Goal: Task Accomplishment & Management: Manage account settings

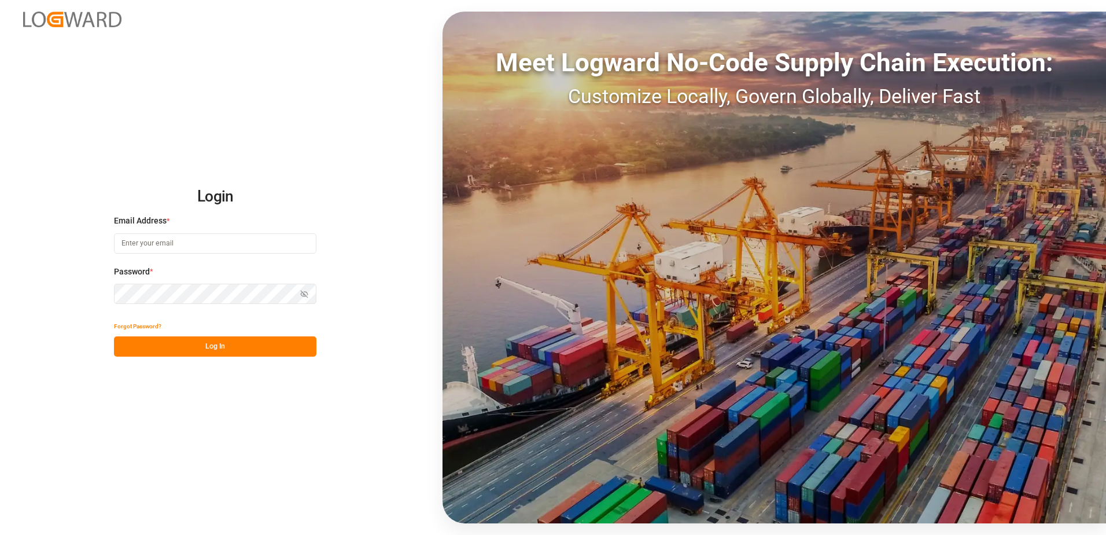
drag, startPoint x: 0, startPoint y: 0, endPoint x: 158, endPoint y: 248, distance: 294.2
click at [158, 248] on input at bounding box center [215, 243] width 203 height 20
type input "[PERSON_NAME][EMAIL_ADDRESS][PERSON_NAME][DOMAIN_NAME]"
click at [301, 293] on icon "button" at bounding box center [304, 294] width 8 height 8
click at [265, 356] on button "Log In" at bounding box center [215, 346] width 203 height 20
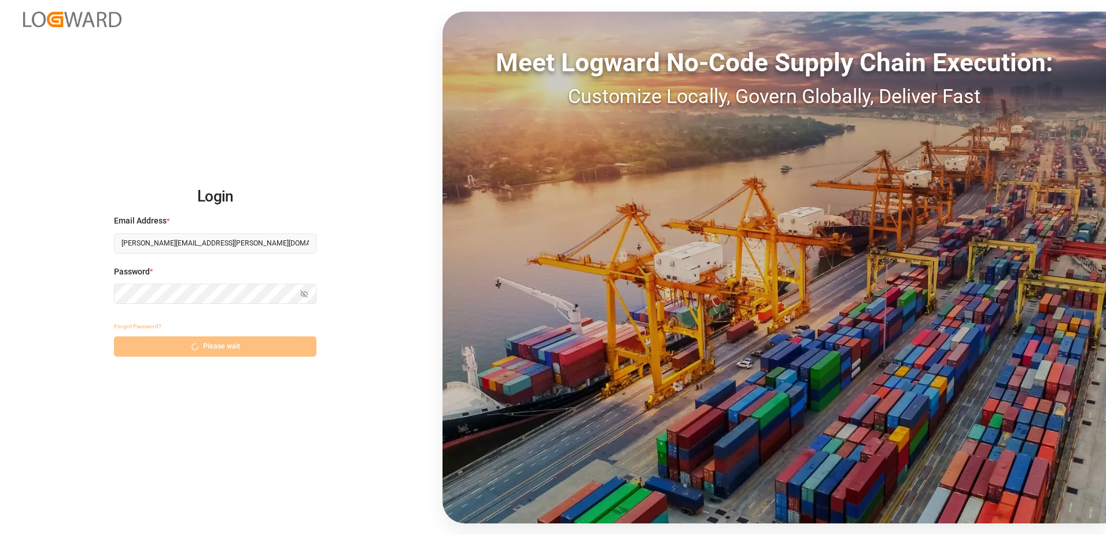
click at [267, 351] on div "Forgot Password? Please wait" at bounding box center [215, 336] width 203 height 41
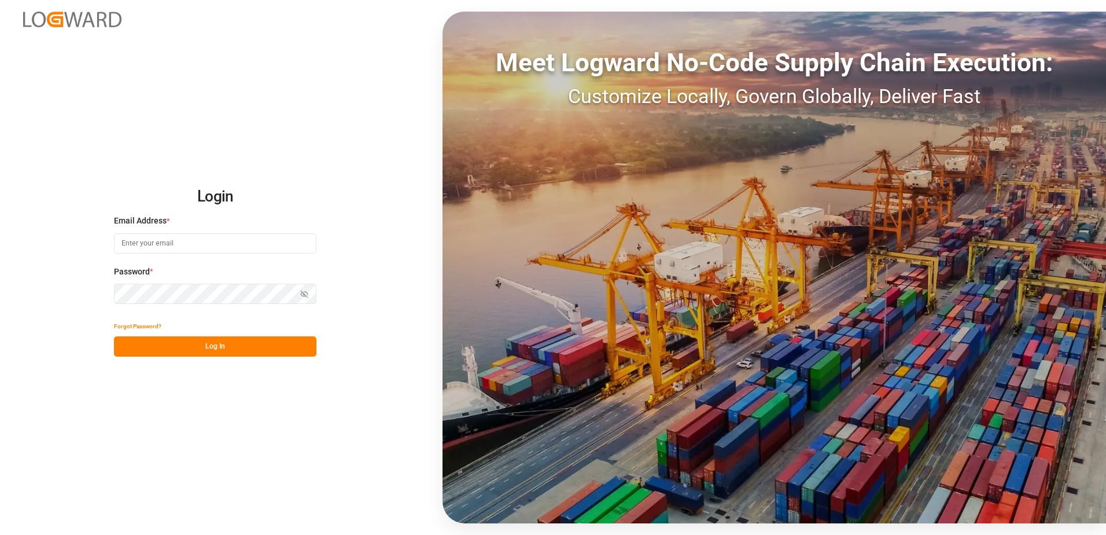
click at [212, 242] on input at bounding box center [215, 243] width 203 height 20
type input "[PERSON_NAME][EMAIL_ADDRESS][PERSON_NAME][DOMAIN_NAME]"
click at [308, 291] on icon "button" at bounding box center [304, 294] width 8 height 8
click at [271, 350] on button "Log In" at bounding box center [215, 346] width 203 height 20
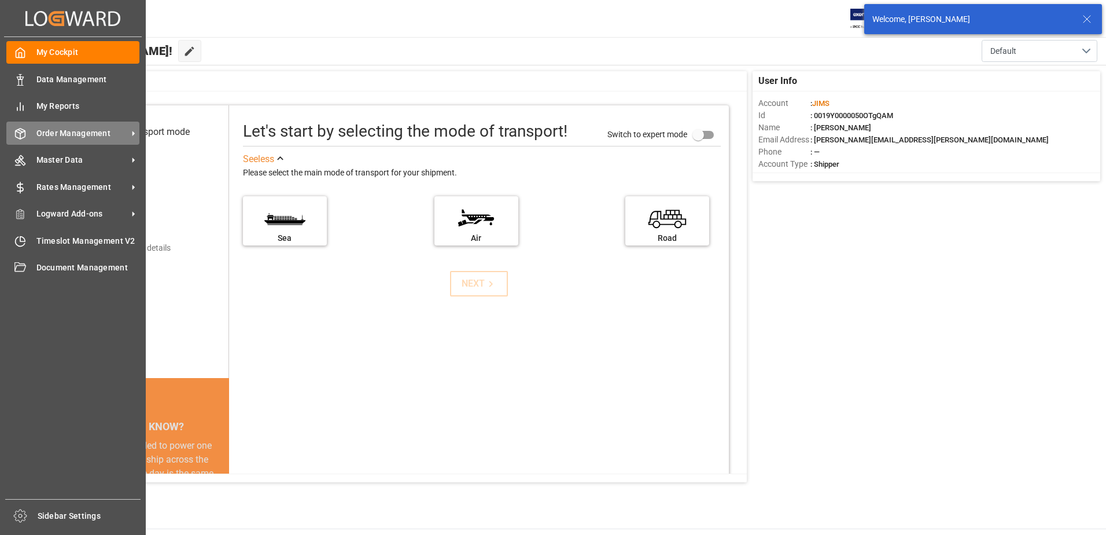
click at [51, 126] on div "Order Management Order Management" at bounding box center [72, 133] width 133 height 23
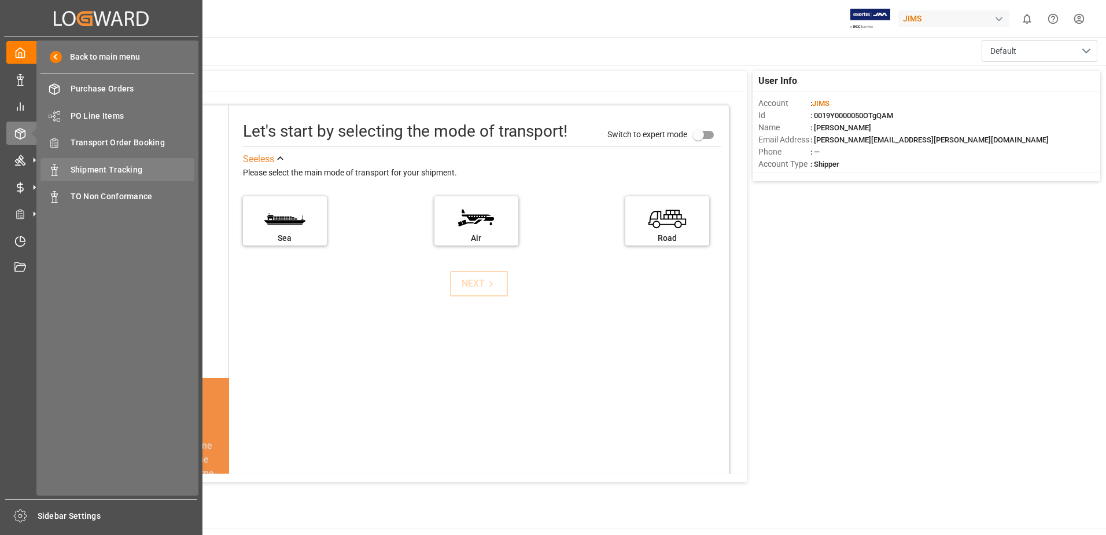
click at [141, 173] on span "Shipment Tracking" at bounding box center [133, 170] width 124 height 12
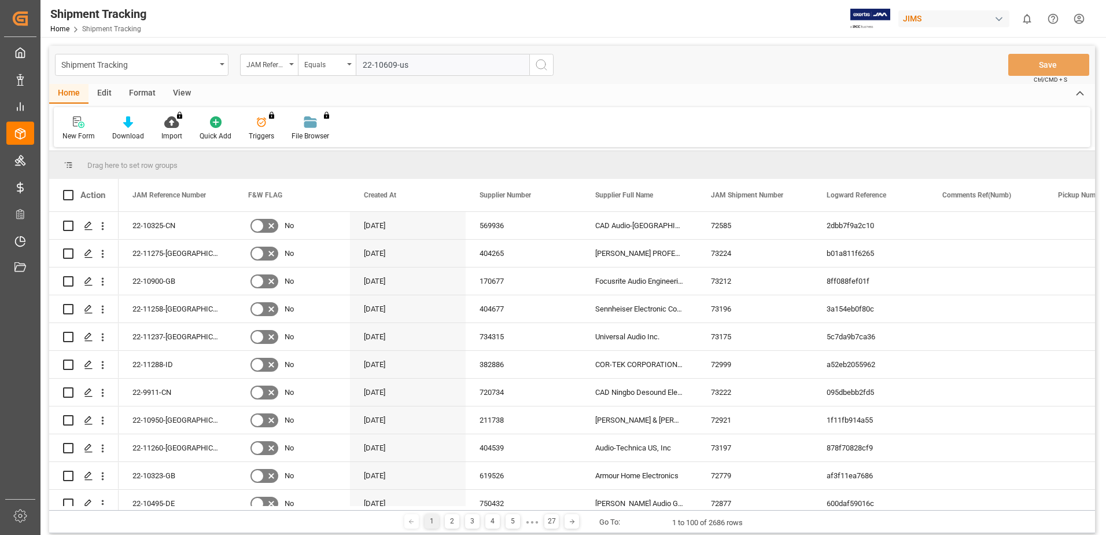
type input "22-10609-us"
click at [542, 69] on circle "search button" at bounding box center [540, 64] width 9 height 9
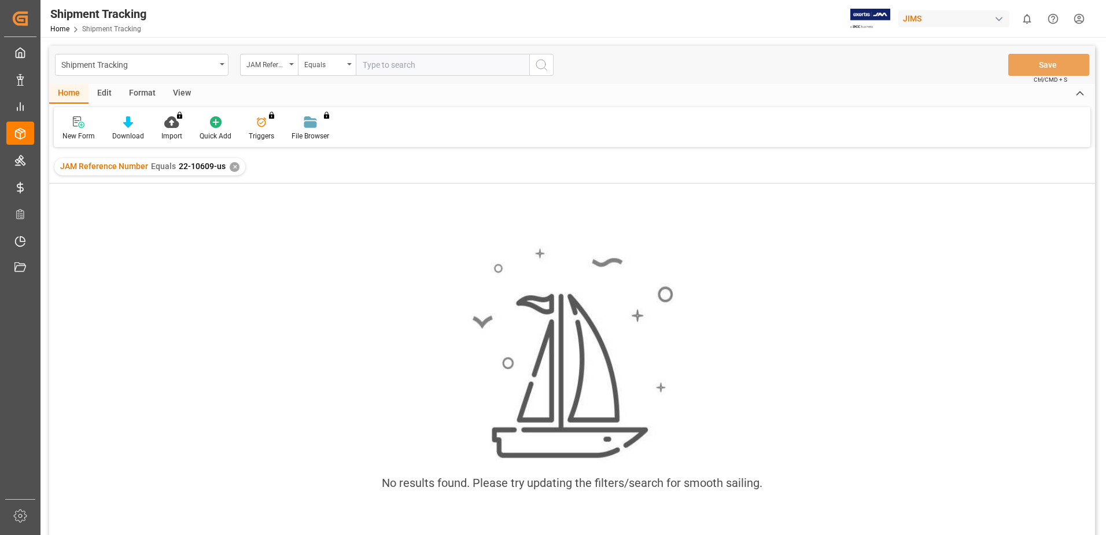
click at [232, 171] on div "✕" at bounding box center [235, 167] width 10 height 10
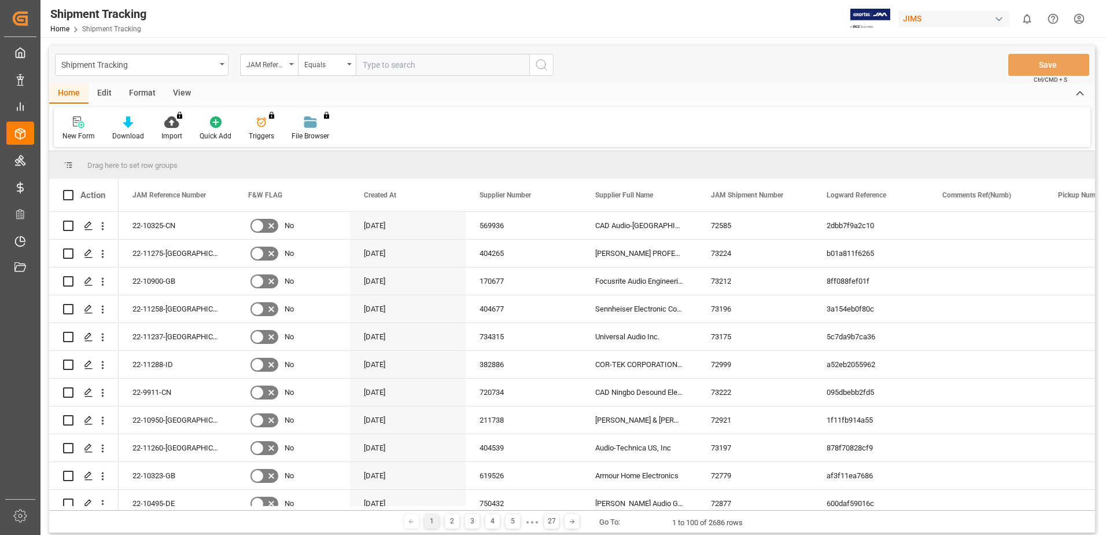
click at [404, 69] on input "text" at bounding box center [443, 65] width 174 height 22
type input "22-10609-us"
click at [544, 74] on button "search button" at bounding box center [541, 65] width 24 height 22
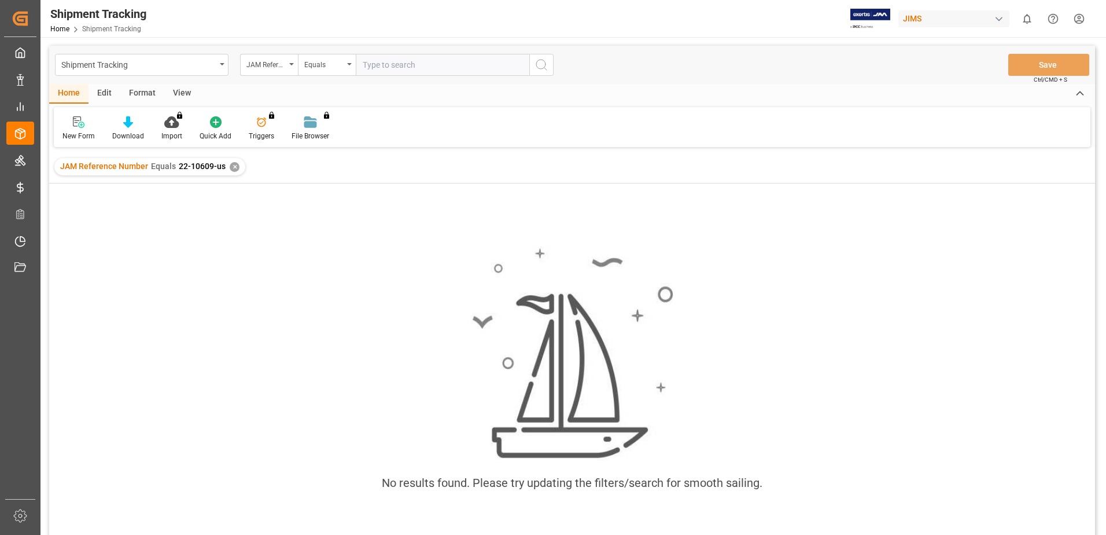
click at [231, 166] on div "✕" at bounding box center [235, 167] width 10 height 10
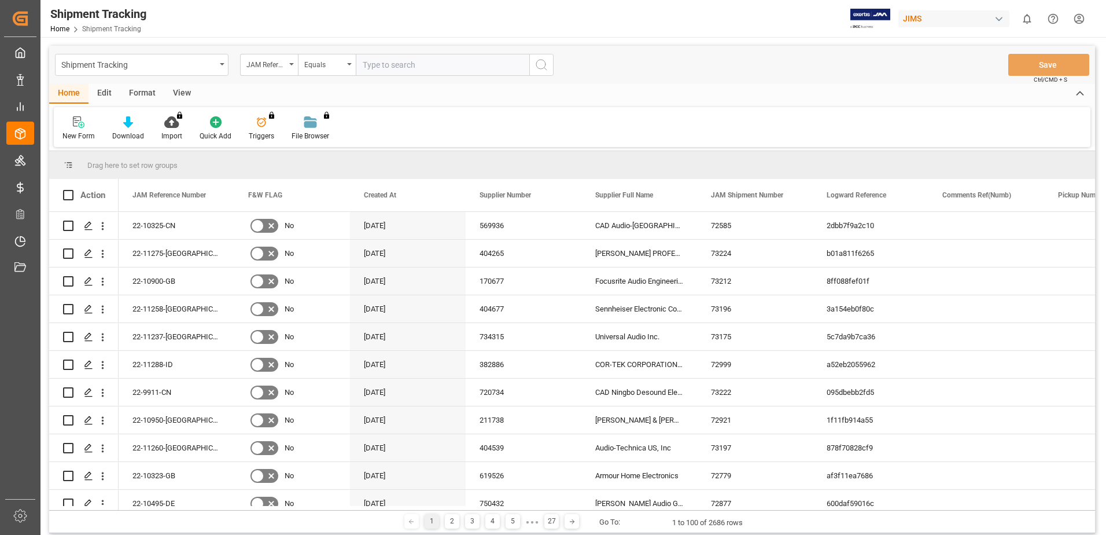
click at [387, 65] on input "text" at bounding box center [443, 65] width 174 height 22
type input "22-11207-us"
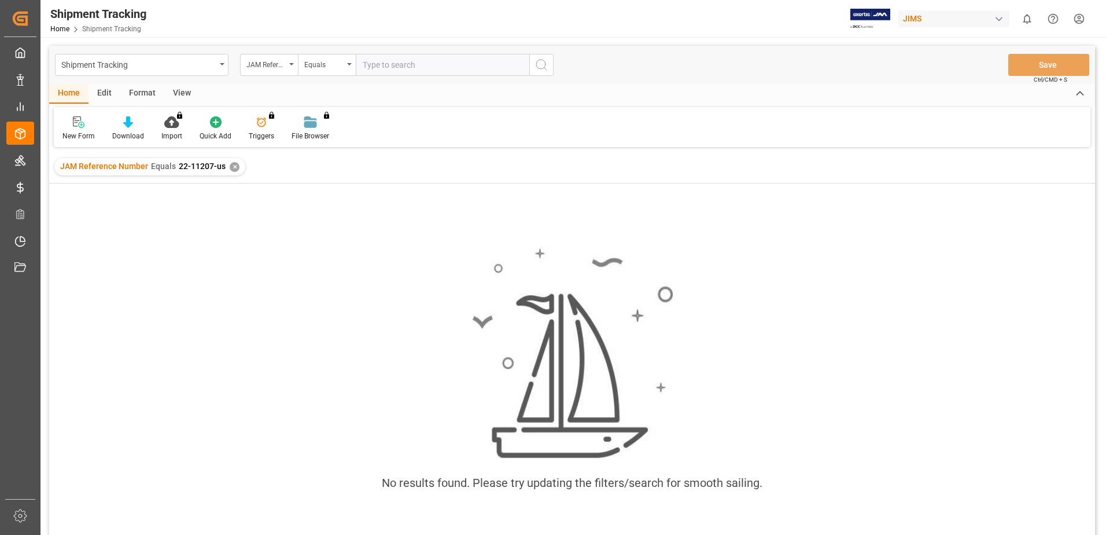
click at [234, 164] on div "✕" at bounding box center [235, 167] width 10 height 10
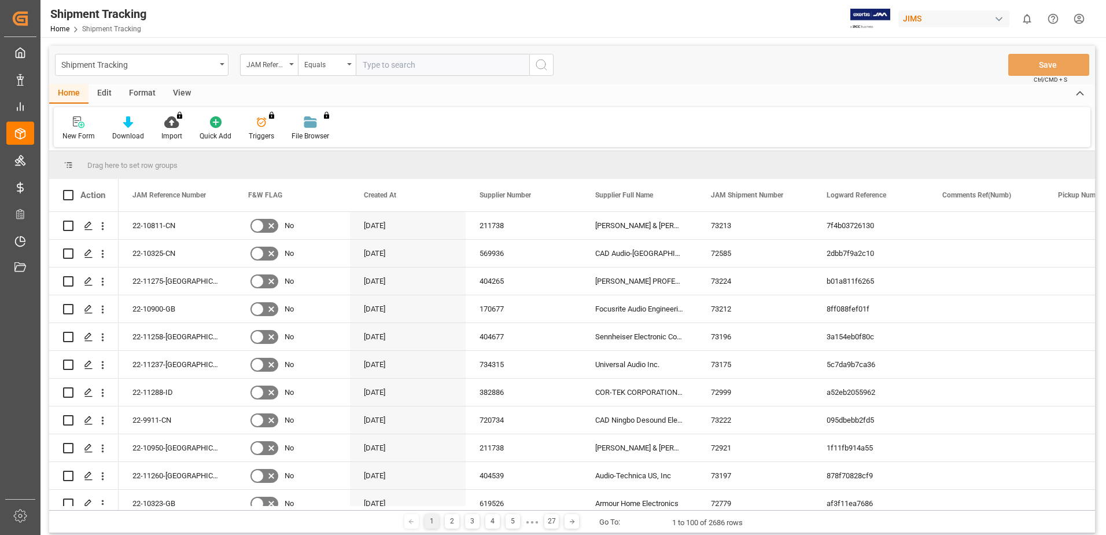
click at [397, 67] on input "text" at bounding box center [443, 65] width 174 height 22
type input "22-11207-us"
drag, startPoint x: 544, startPoint y: 70, endPoint x: 559, endPoint y: 106, distance: 39.4
click at [544, 69] on icon "search button" at bounding box center [542, 65] width 14 height 14
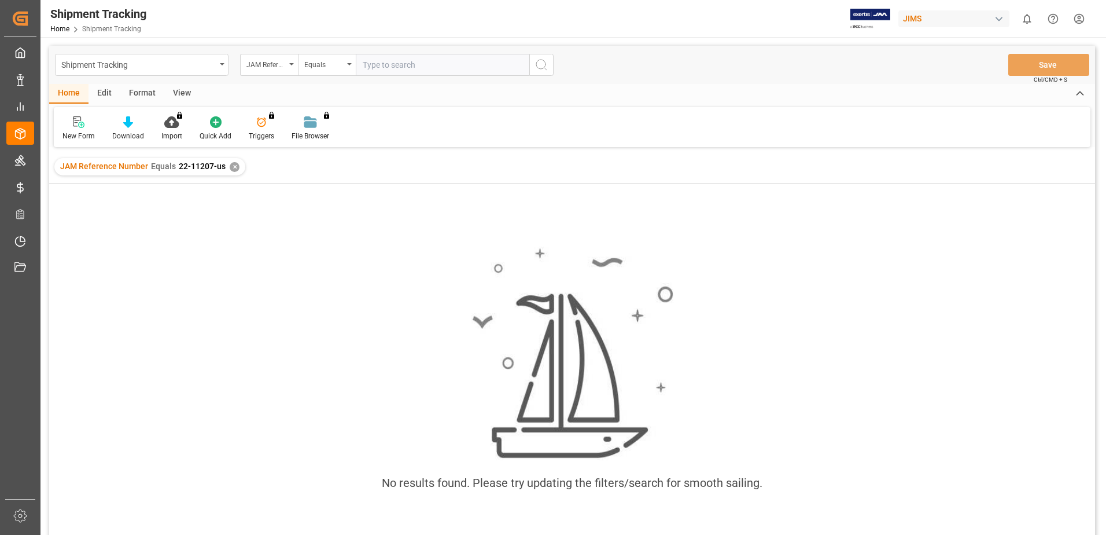
click at [232, 168] on div "✕" at bounding box center [235, 167] width 10 height 10
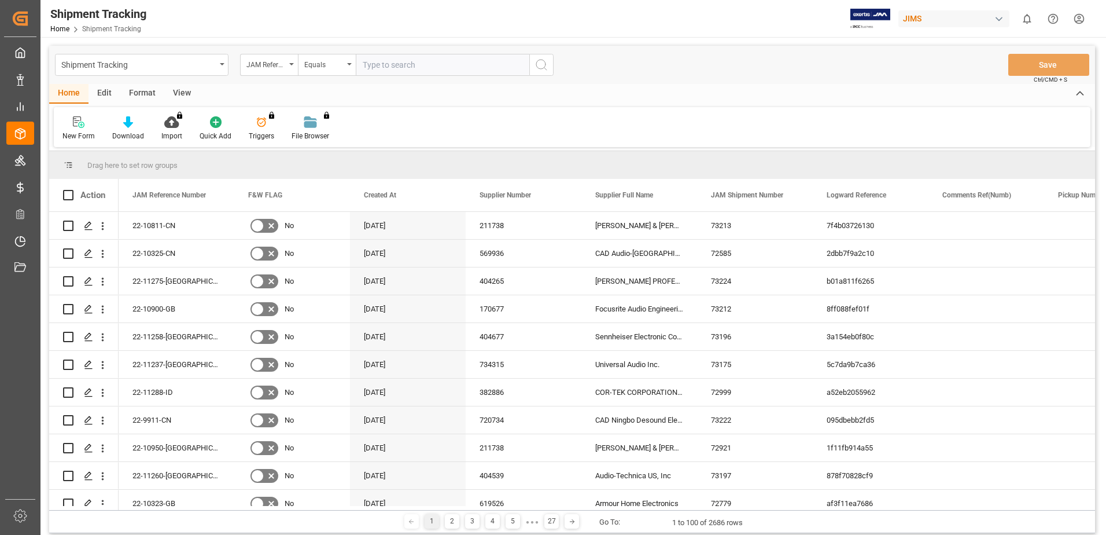
click at [465, 65] on input "text" at bounding box center [443, 65] width 174 height 22
type input "22-9933-us"
click at [546, 71] on icon "search button" at bounding box center [542, 65] width 14 height 14
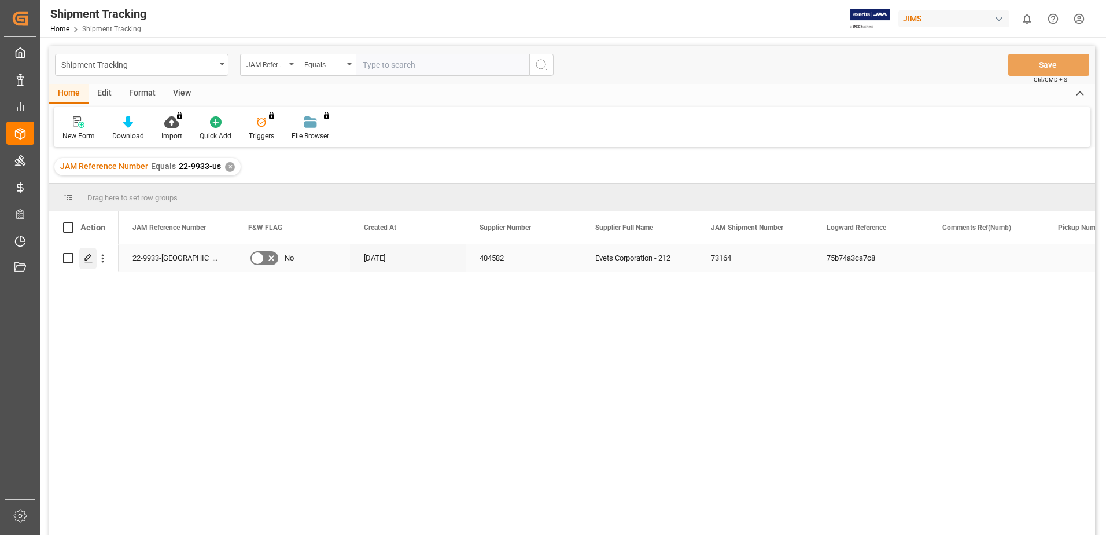
click at [87, 259] on icon "Press SPACE to select this row." at bounding box center [88, 257] width 9 height 9
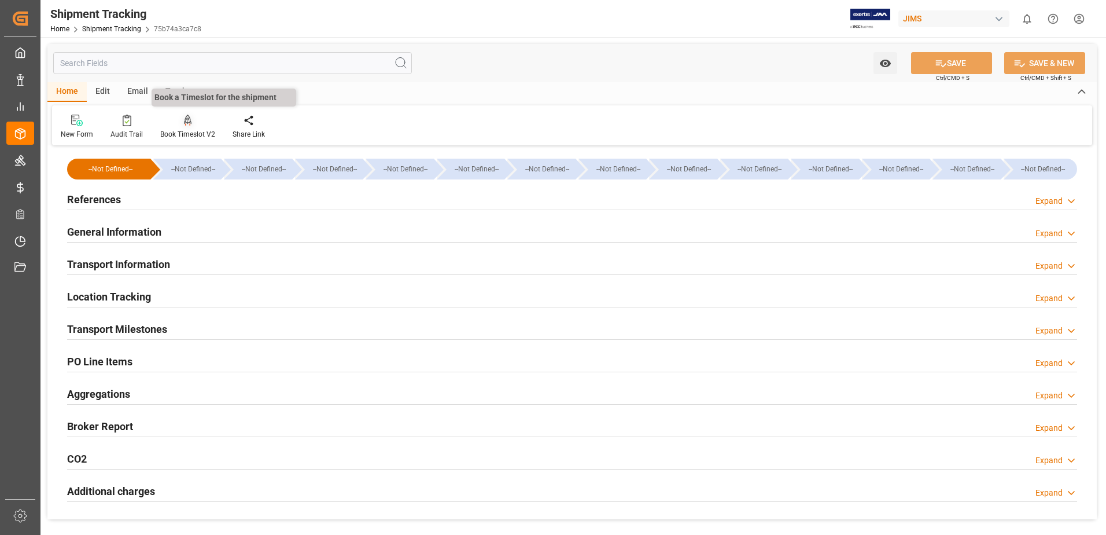
click at [193, 128] on div "Book Timeslot V2" at bounding box center [188, 126] width 72 height 25
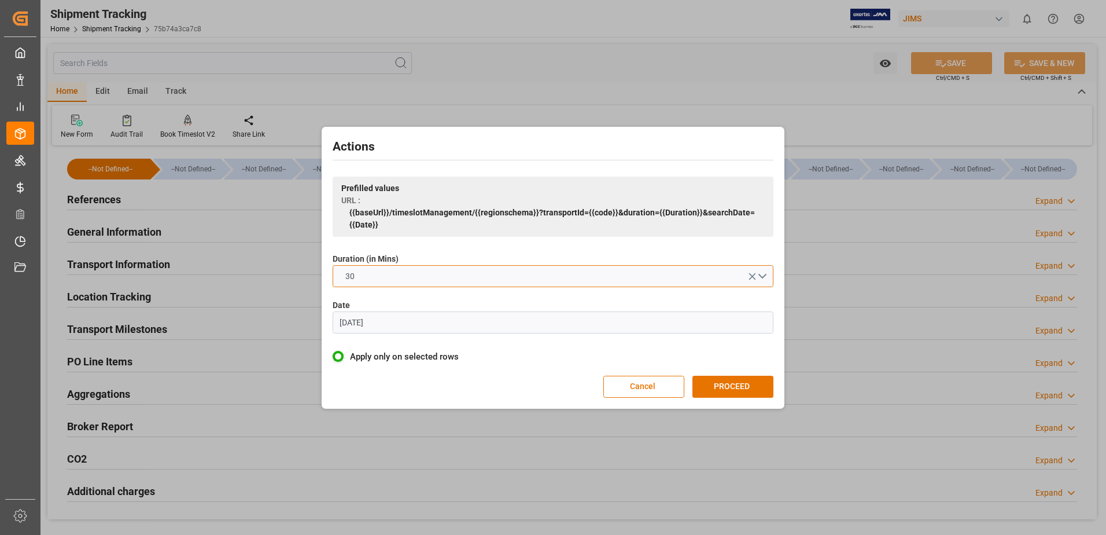
click at [625, 270] on button "30" at bounding box center [553, 276] width 441 height 22
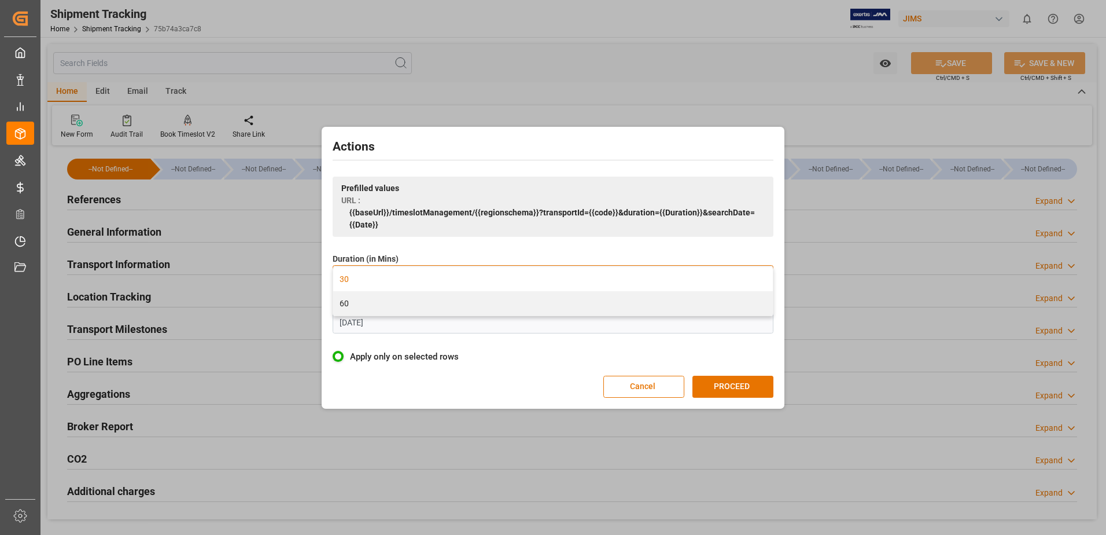
click at [452, 307] on div "60" at bounding box center [553, 303] width 440 height 24
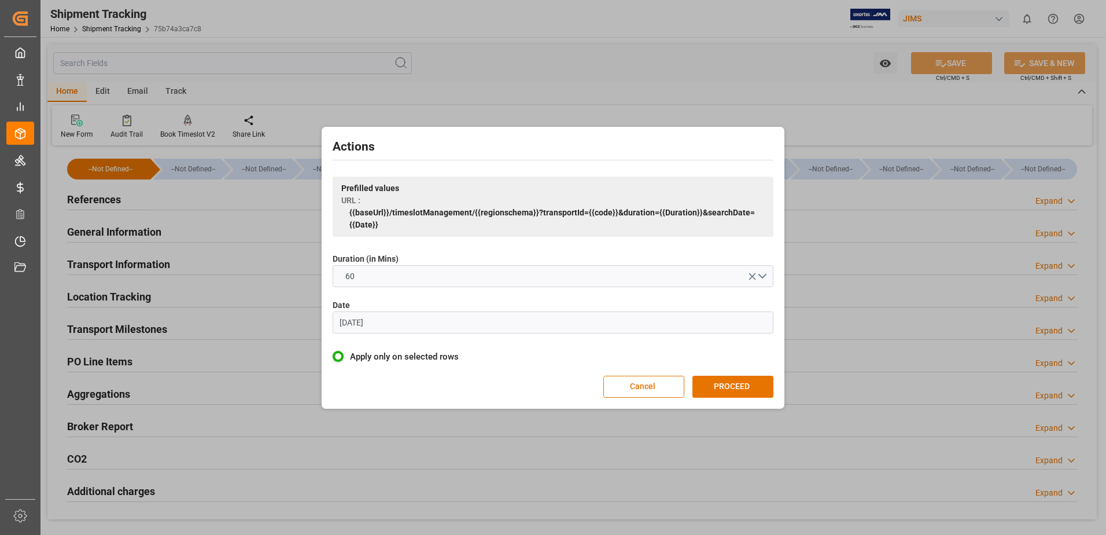
click at [397, 332] on input "[DATE]" at bounding box center [553, 322] width 441 height 22
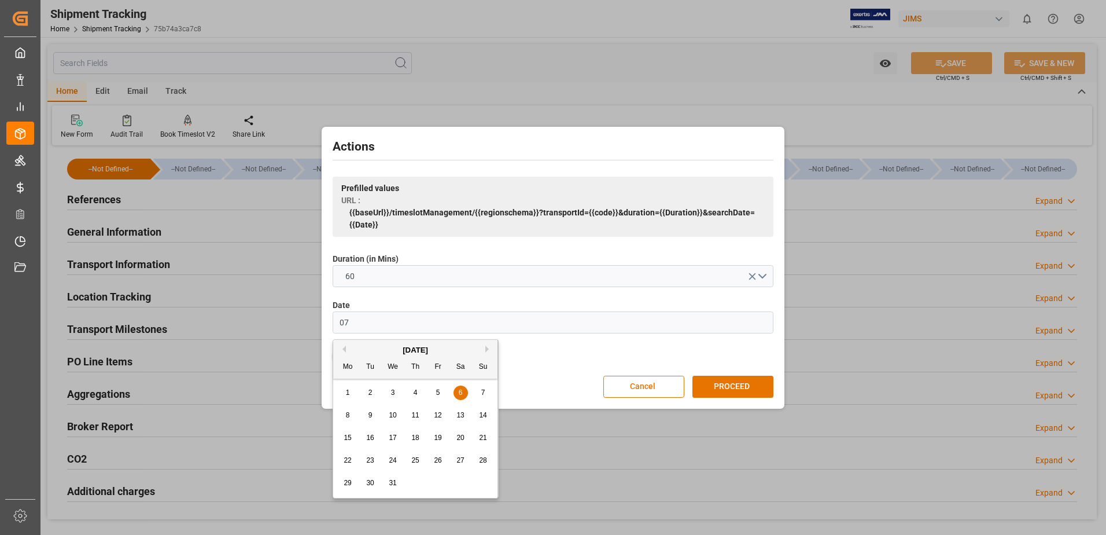
type input "0"
click at [396, 392] on div "1" at bounding box center [393, 393] width 14 height 14
type input "[DATE]"
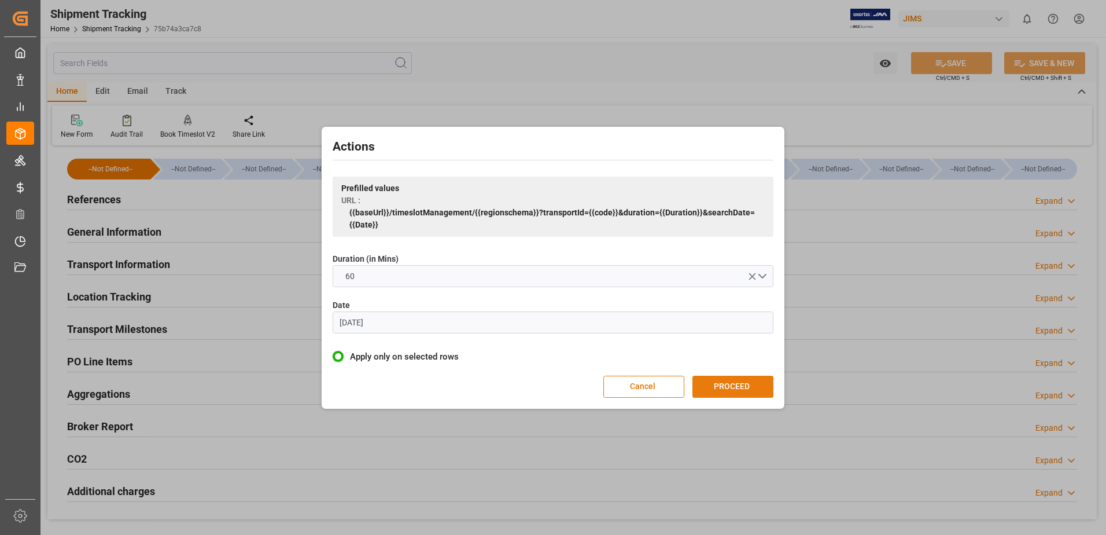
click at [735, 388] on button "PROCEED" at bounding box center [733, 387] width 81 height 22
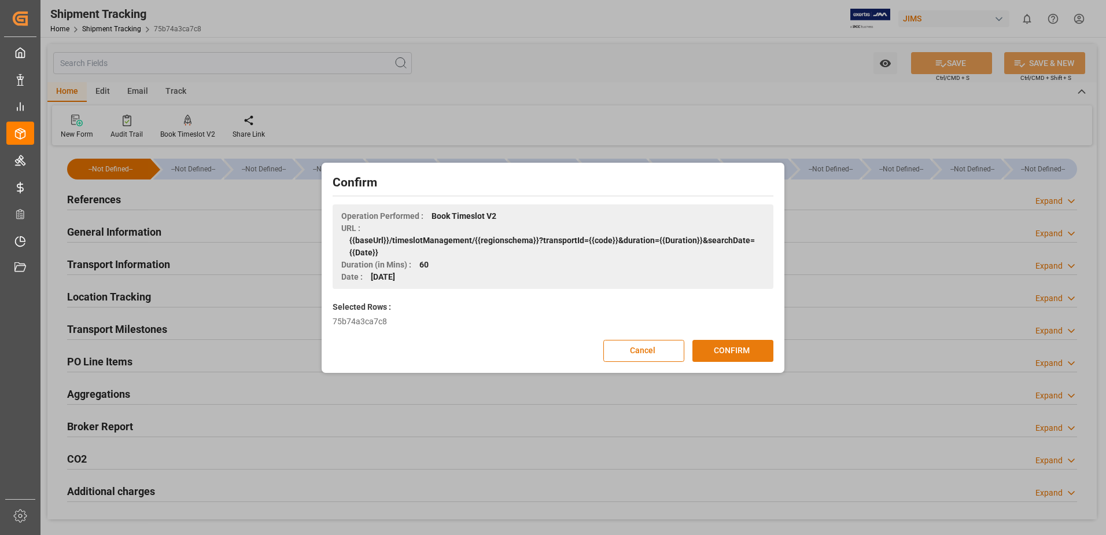
click at [735, 348] on button "CONFIRM" at bounding box center [733, 351] width 81 height 22
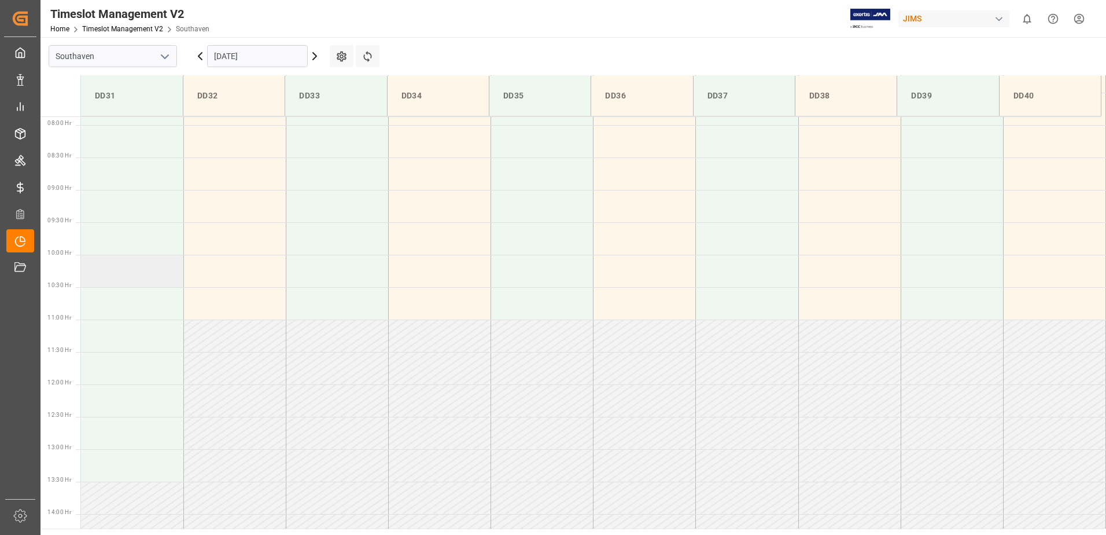
scroll to position [467, 0]
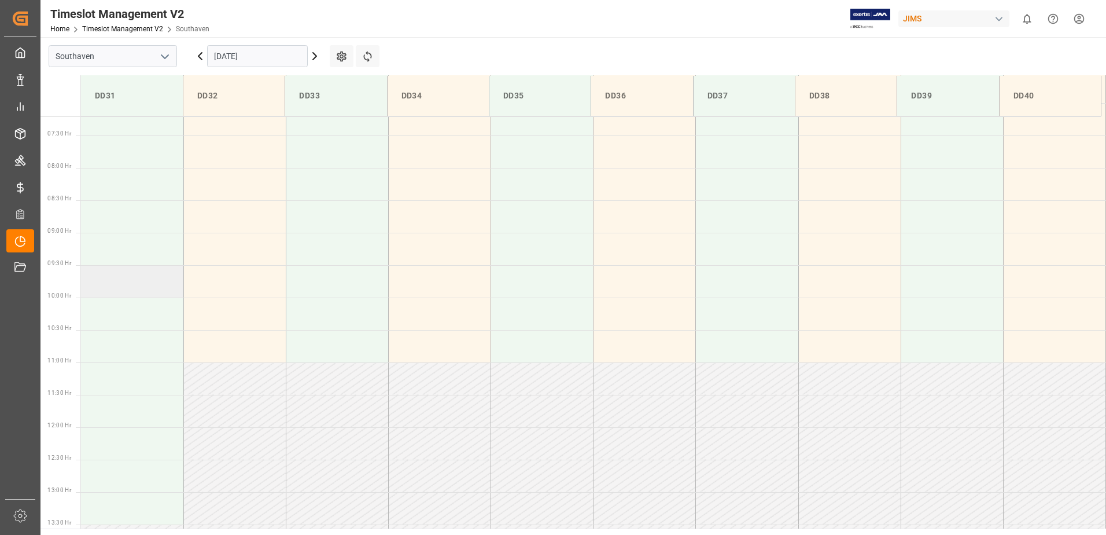
click at [122, 285] on td at bounding box center [132, 281] width 102 height 32
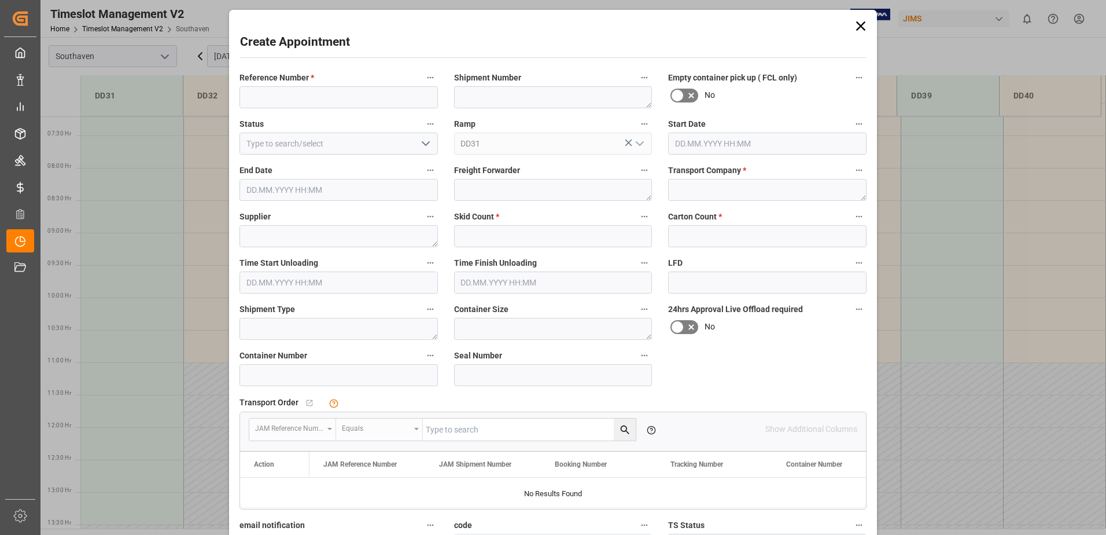
type input "01.10.2025 09:30"
type input "01.10.2025 10:00"
click at [289, 99] on input at bounding box center [339, 97] width 198 height 22
type input "22-9933-us"
click at [722, 185] on textarea at bounding box center [767, 190] width 198 height 22
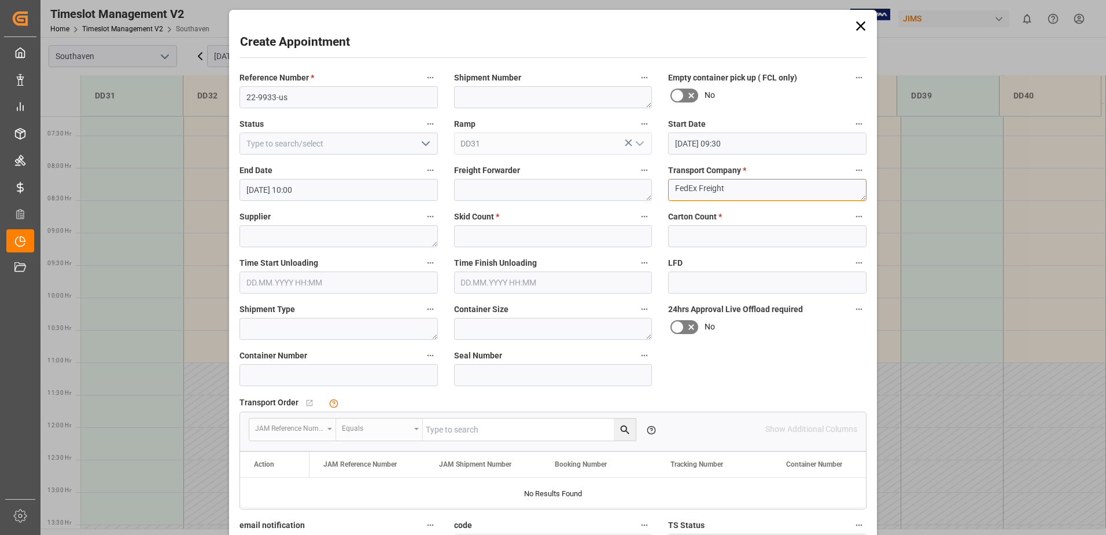
type textarea "FedEx Freight"
click at [571, 239] on input "text" at bounding box center [553, 236] width 198 height 22
type input "5"
click at [702, 237] on input "text" at bounding box center [767, 236] width 198 height 22
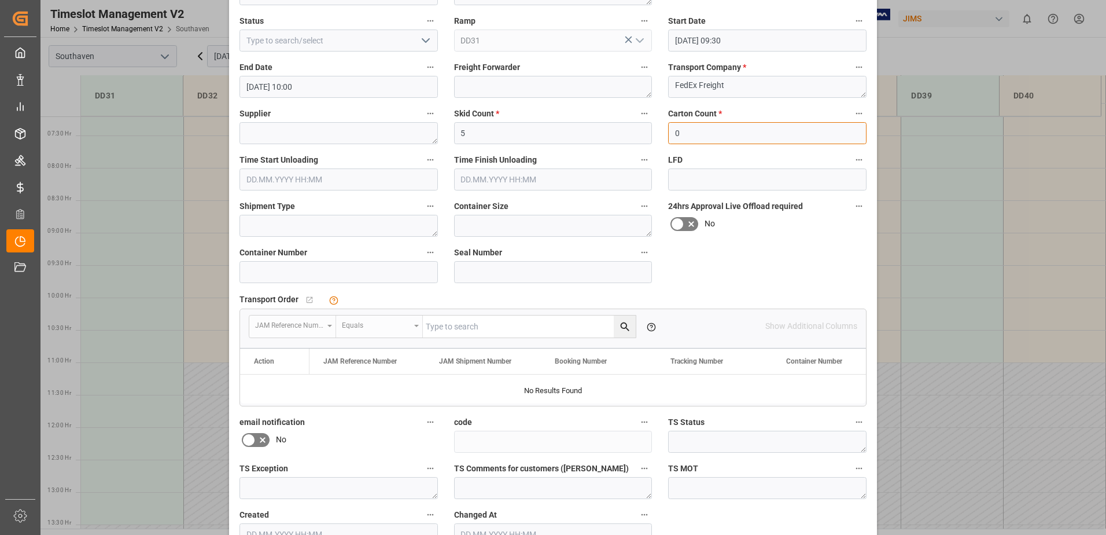
scroll to position [172, 0]
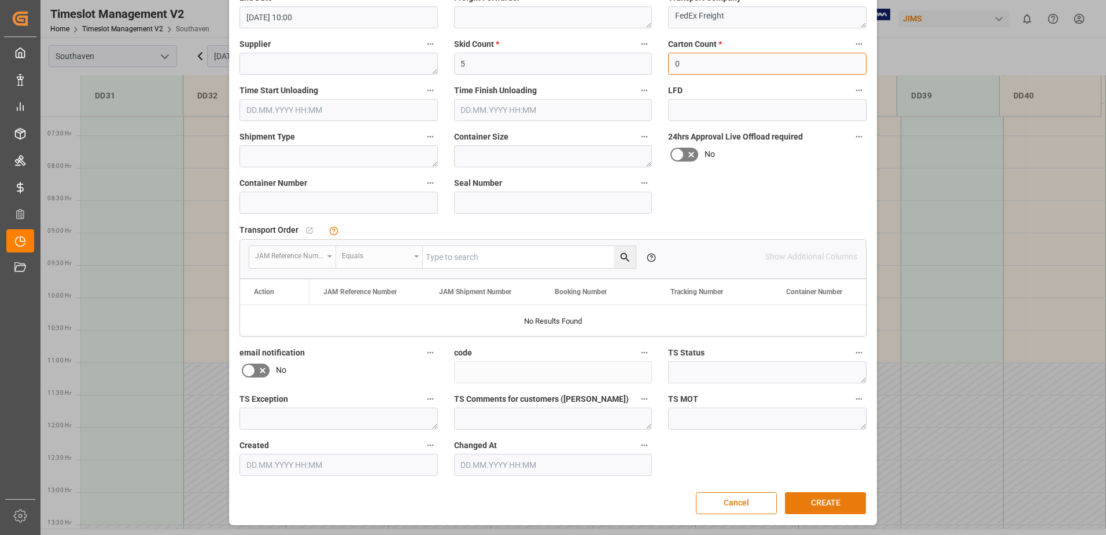
type input "0"
click at [806, 498] on button "CREATE" at bounding box center [825, 503] width 81 height 22
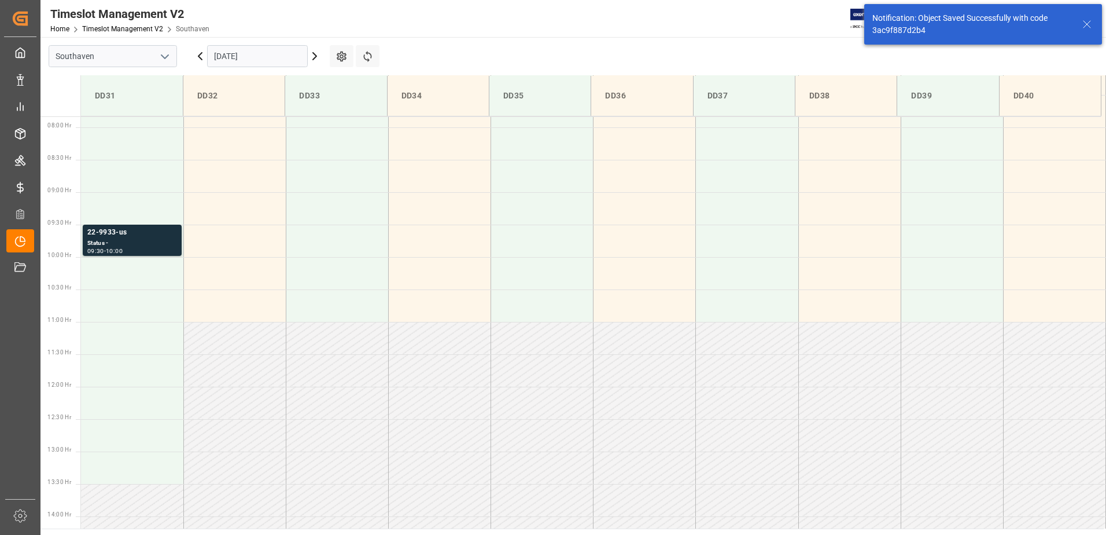
scroll to position [511, 0]
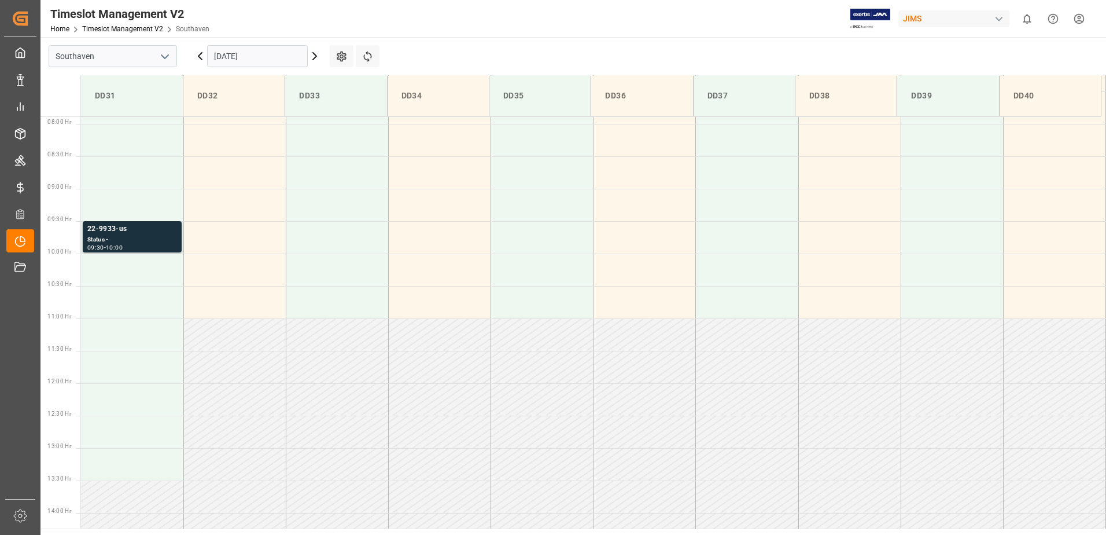
click at [1076, 14] on html "Created by potrace 1.15, written by Peter Selinger 2001-2017 Created by potrace…" at bounding box center [553, 267] width 1106 height 535
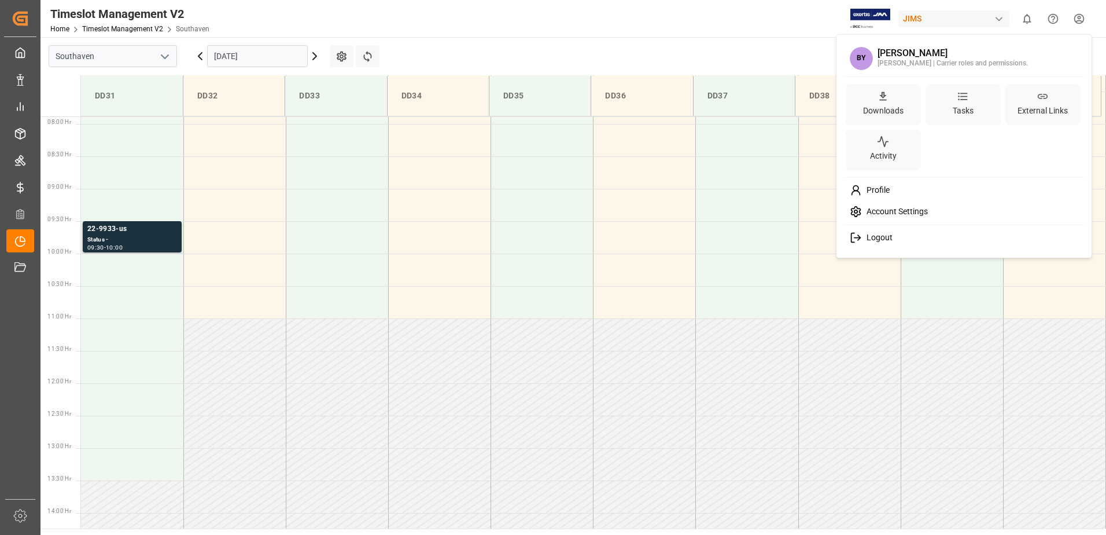
click at [881, 236] on span "Logout" at bounding box center [877, 238] width 31 height 10
